Goal: Check status: Check status

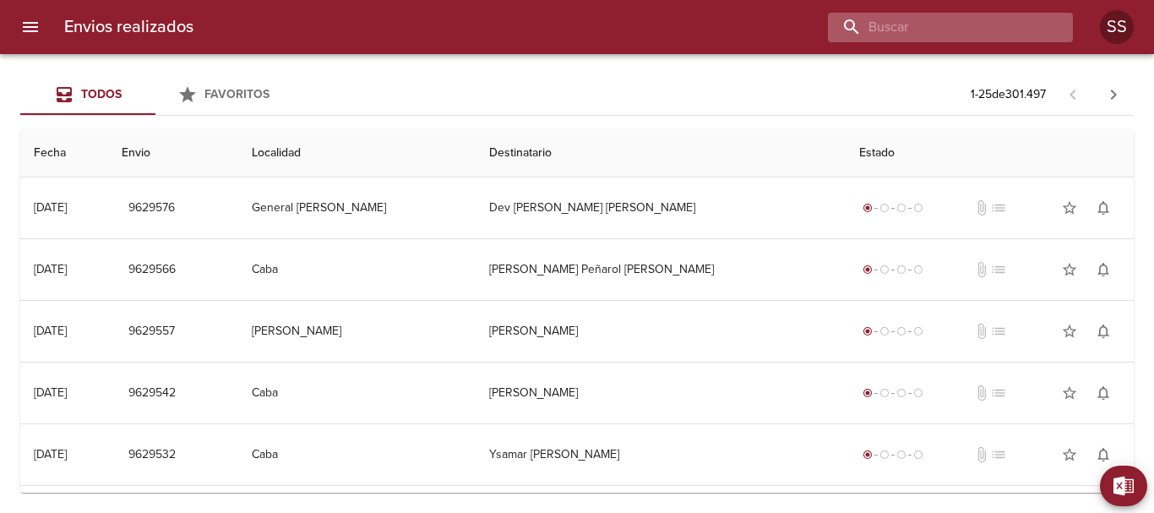
click at [983, 30] on input "buscar" at bounding box center [936, 28] width 216 height 30
type input "V"
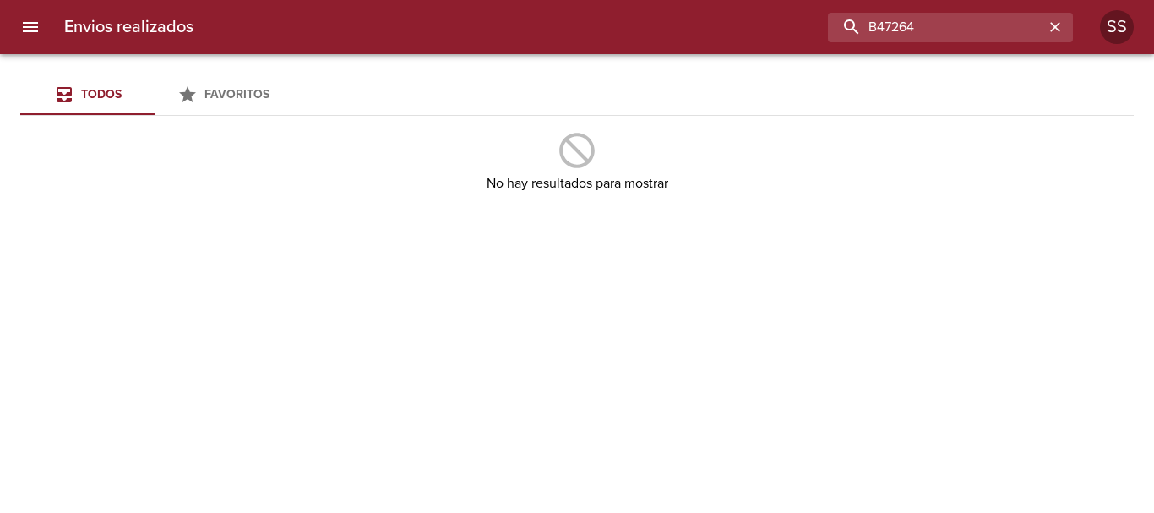
drag, startPoint x: 934, startPoint y: 29, endPoint x: 801, endPoint y: 28, distance: 133.5
click at [801, 28] on div "B47264" at bounding box center [640, 28] width 866 height 30
type input "RODRIGUEZ JAVIER MARCELO BP"
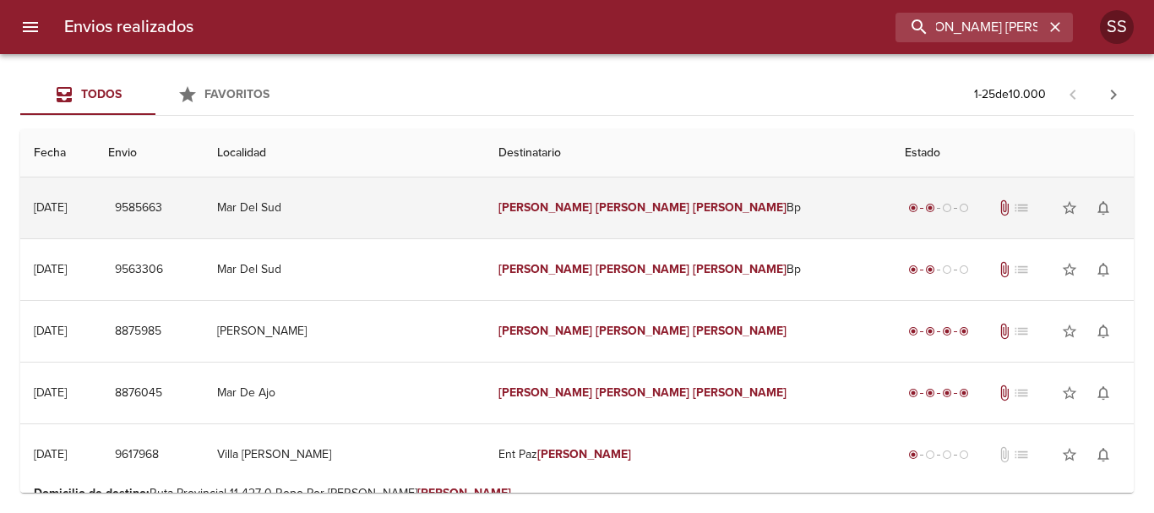
click at [557, 213] on em "Rodriguez" at bounding box center [545, 207] width 94 height 14
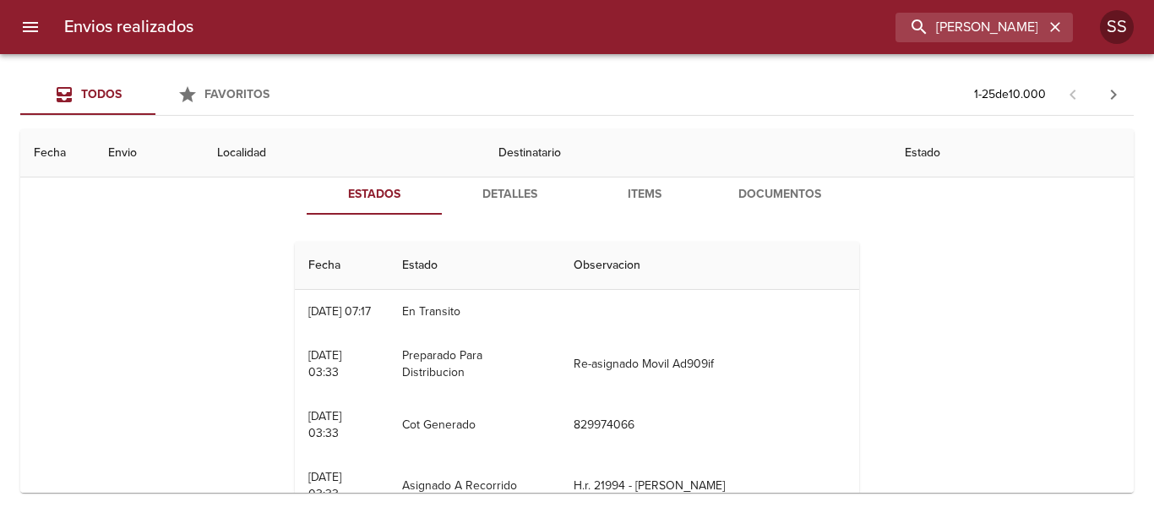
scroll to position [169, 0]
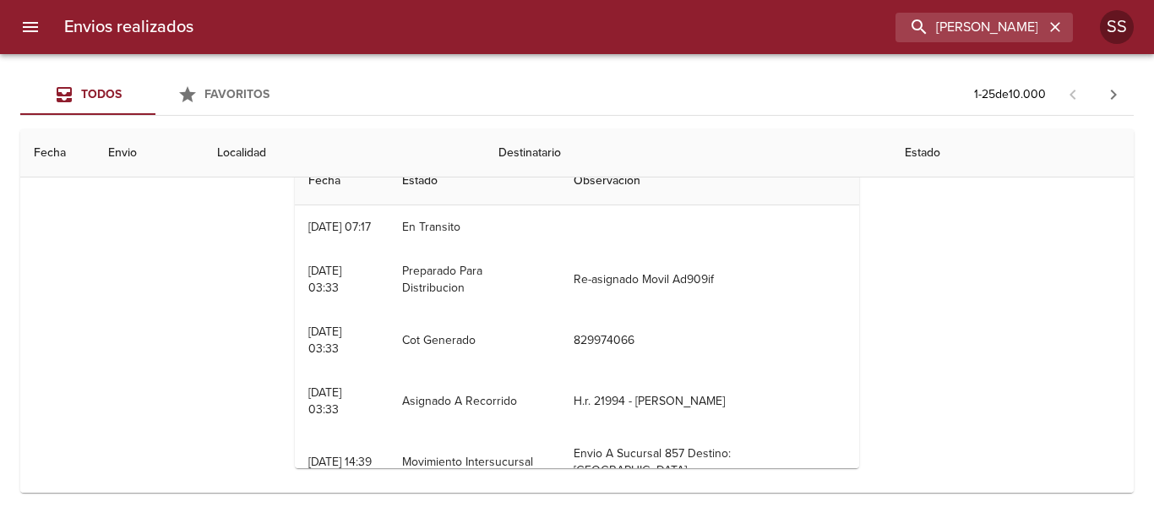
click at [891, 150] on th "Estado" at bounding box center [1012, 153] width 242 height 48
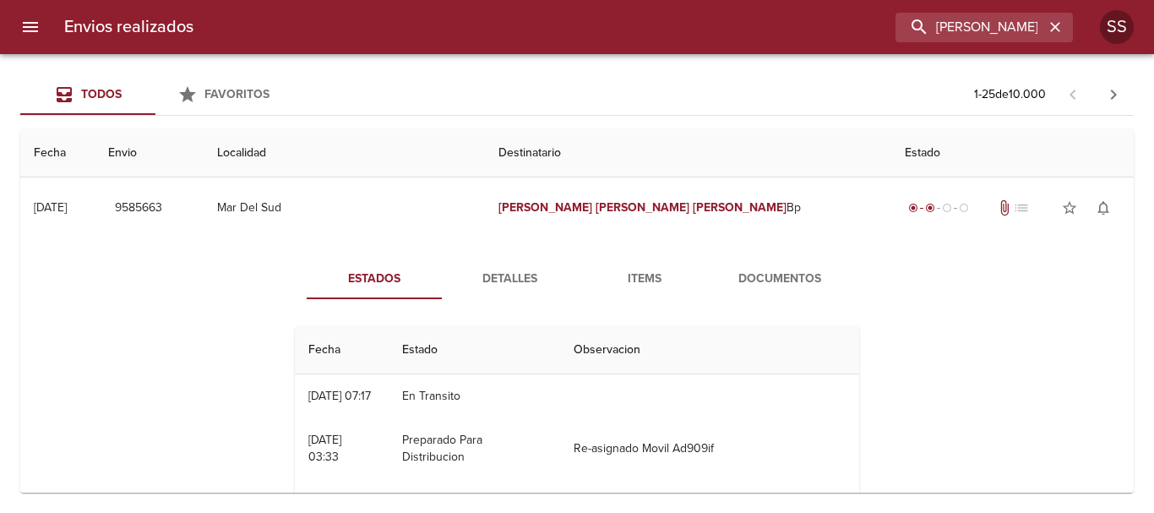
click at [782, 267] on button "Documentos" at bounding box center [779, 279] width 135 height 41
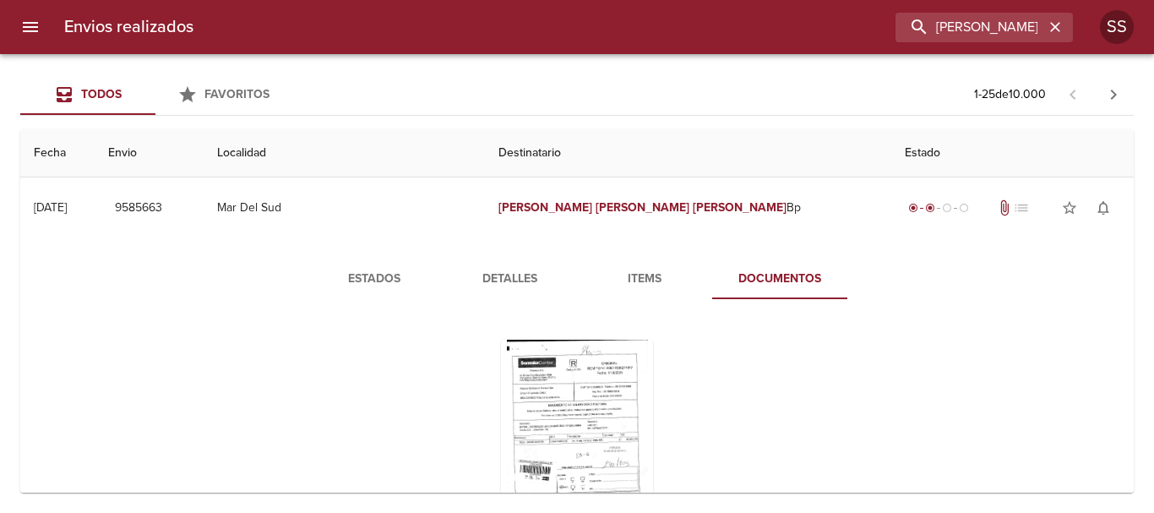
scroll to position [84, 0]
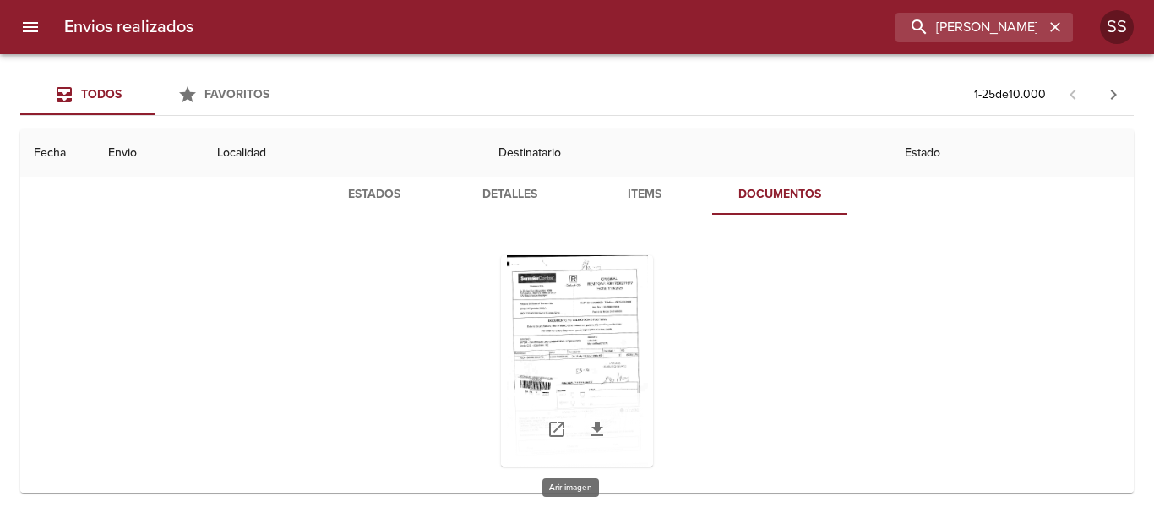
click at [563, 351] on div "Tabla de envíos del cliente" at bounding box center [577, 360] width 152 height 211
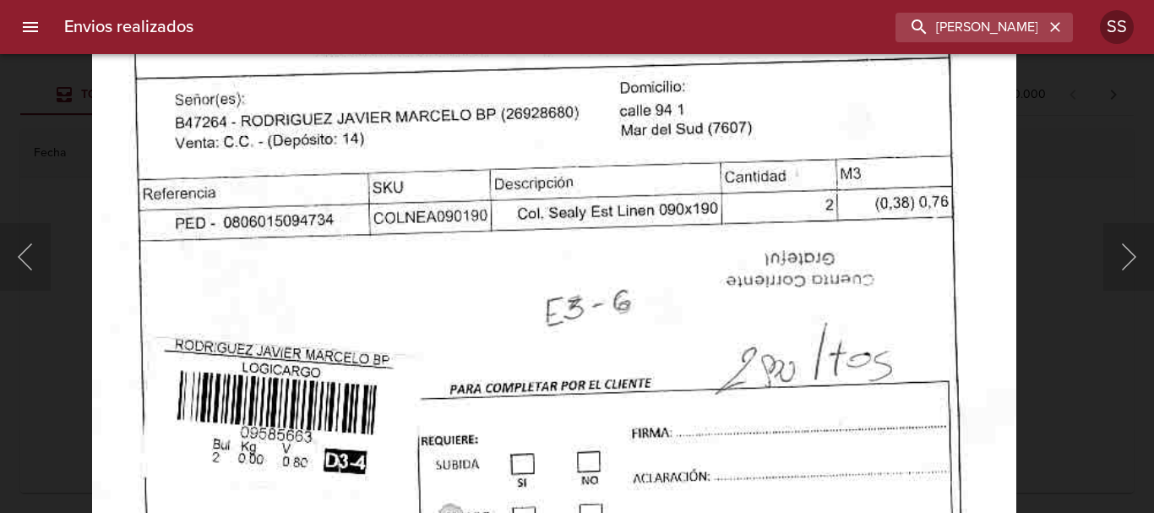
click at [558, 352] on img "Lightbox" at bounding box center [554, 242] width 924 height 1387
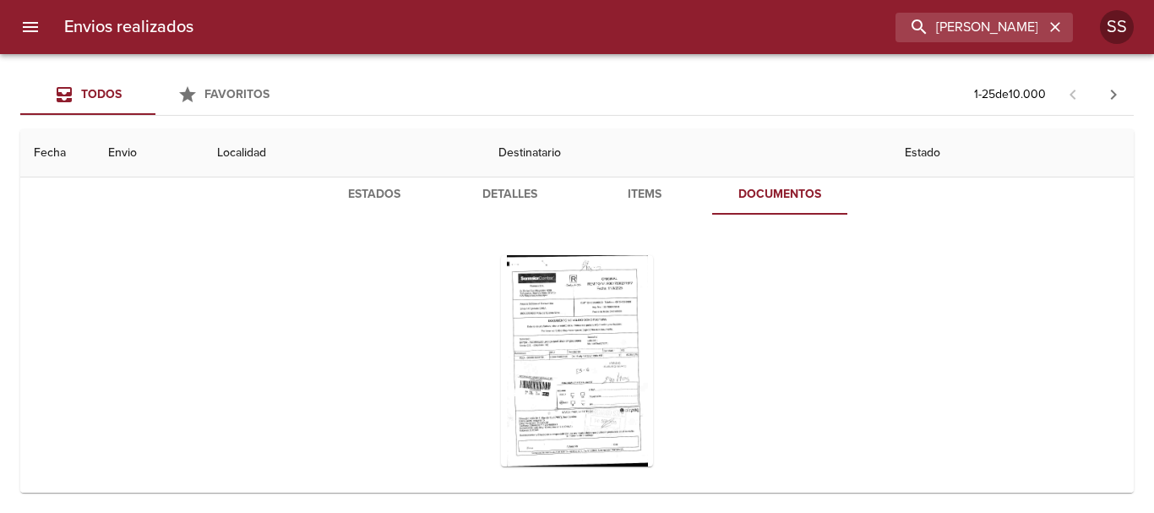
scroll to position [0, 0]
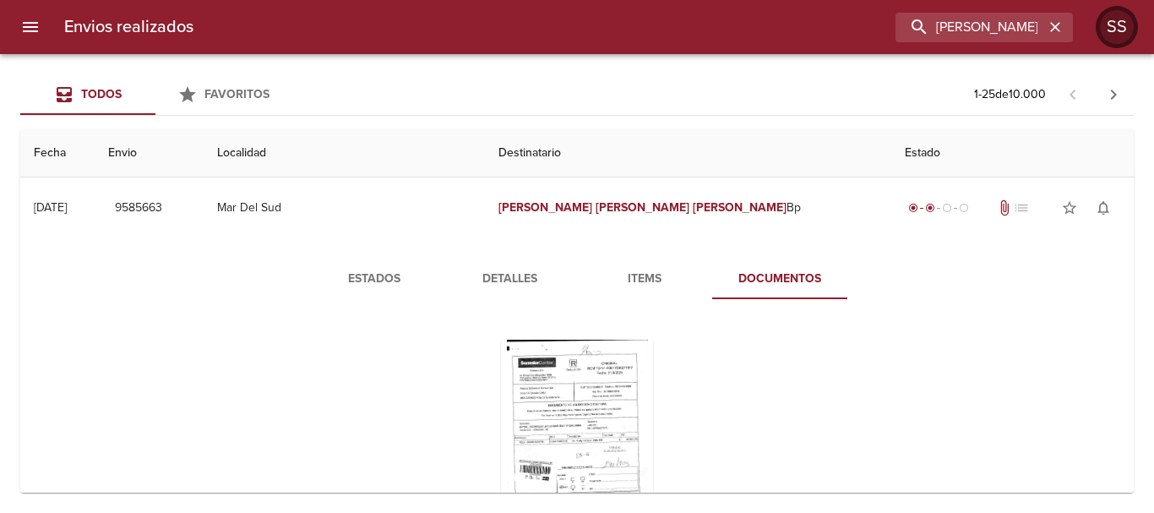
click at [1120, 25] on div "SS" at bounding box center [1117, 27] width 34 height 34
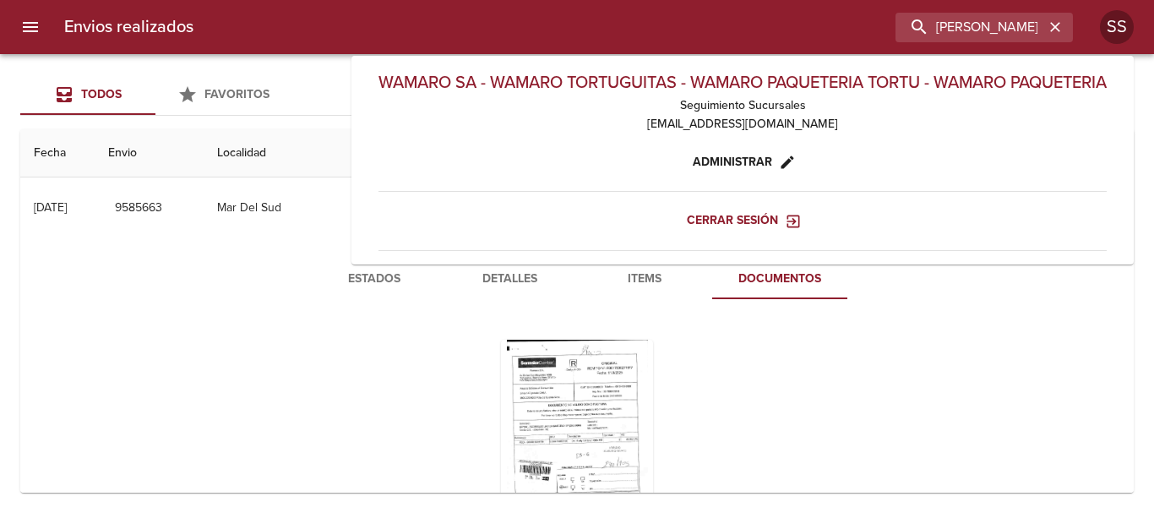
click at [732, 215] on span "Cerrar sesión" at bounding box center [743, 220] width 112 height 21
